Goal: Navigation & Orientation: Go to known website

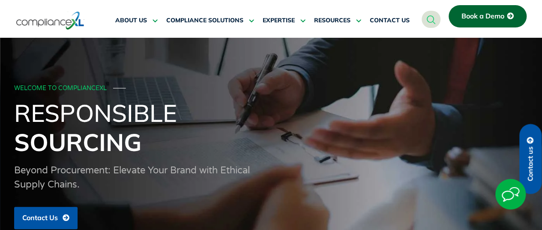
scroll to position [2492, 0]
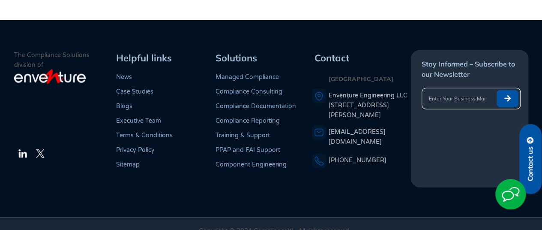
scroll to position [421, 0]
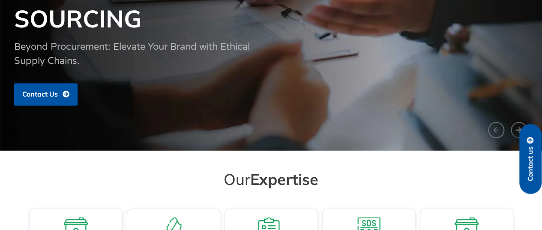
scroll to position [2567, 0]
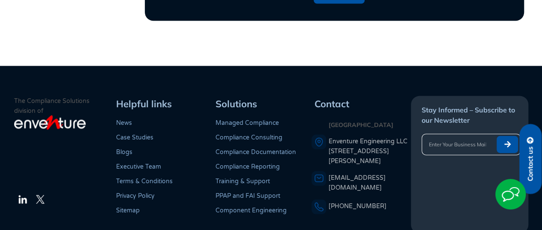
scroll to position [2567, 0]
